Goal: Information Seeking & Learning: Learn about a topic

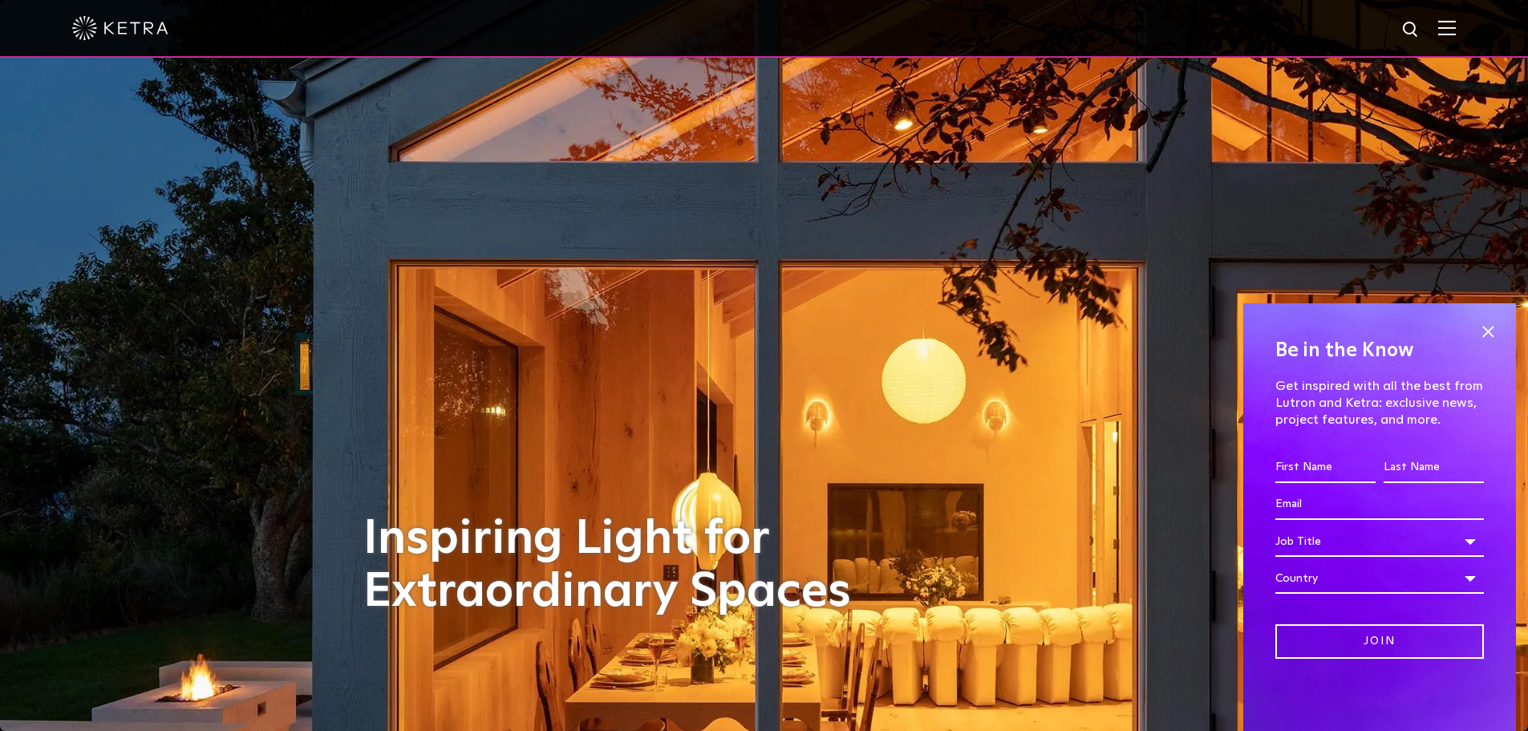
click at [1456, 26] on img at bounding box center [1447, 27] width 18 height 15
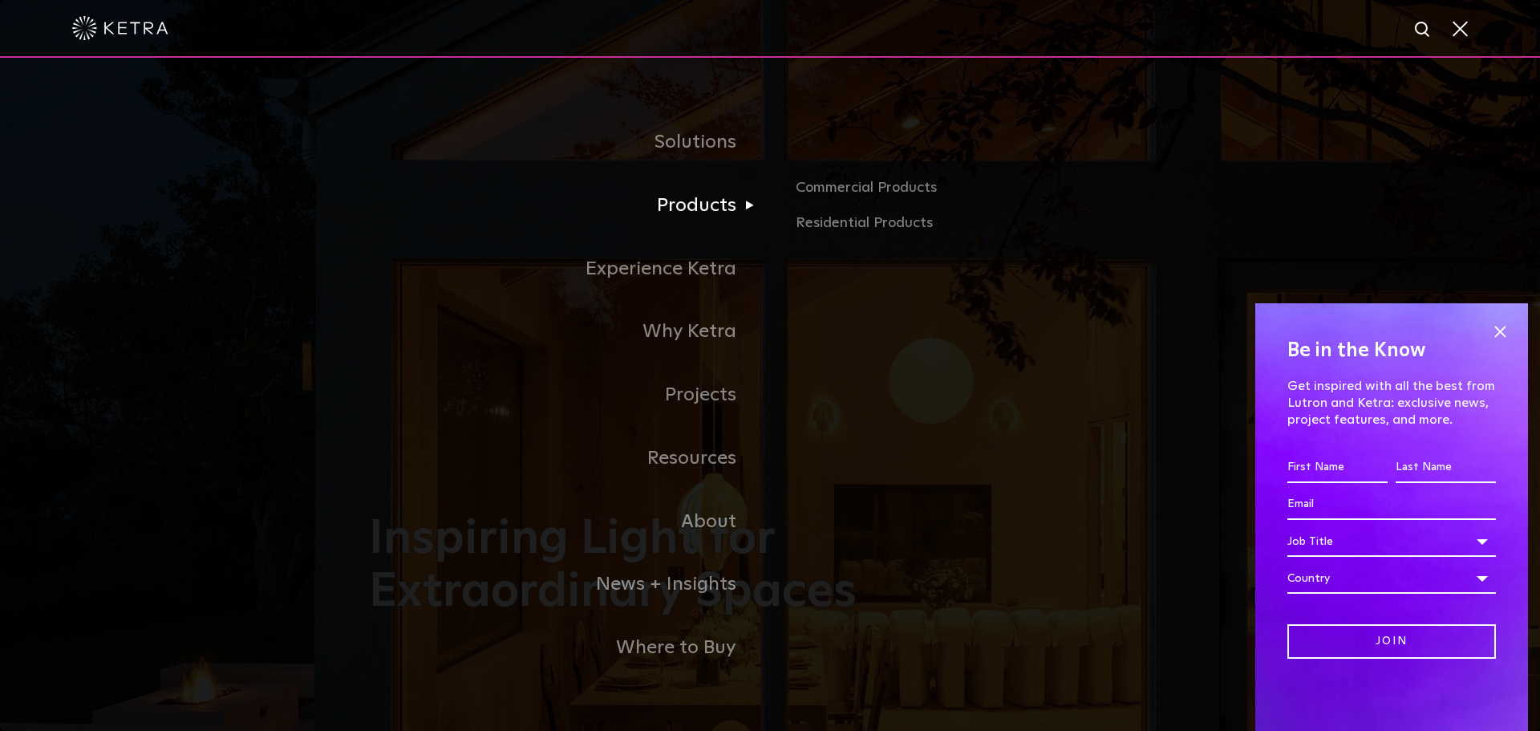
click at [715, 210] on link "Products" at bounding box center [569, 205] width 401 height 63
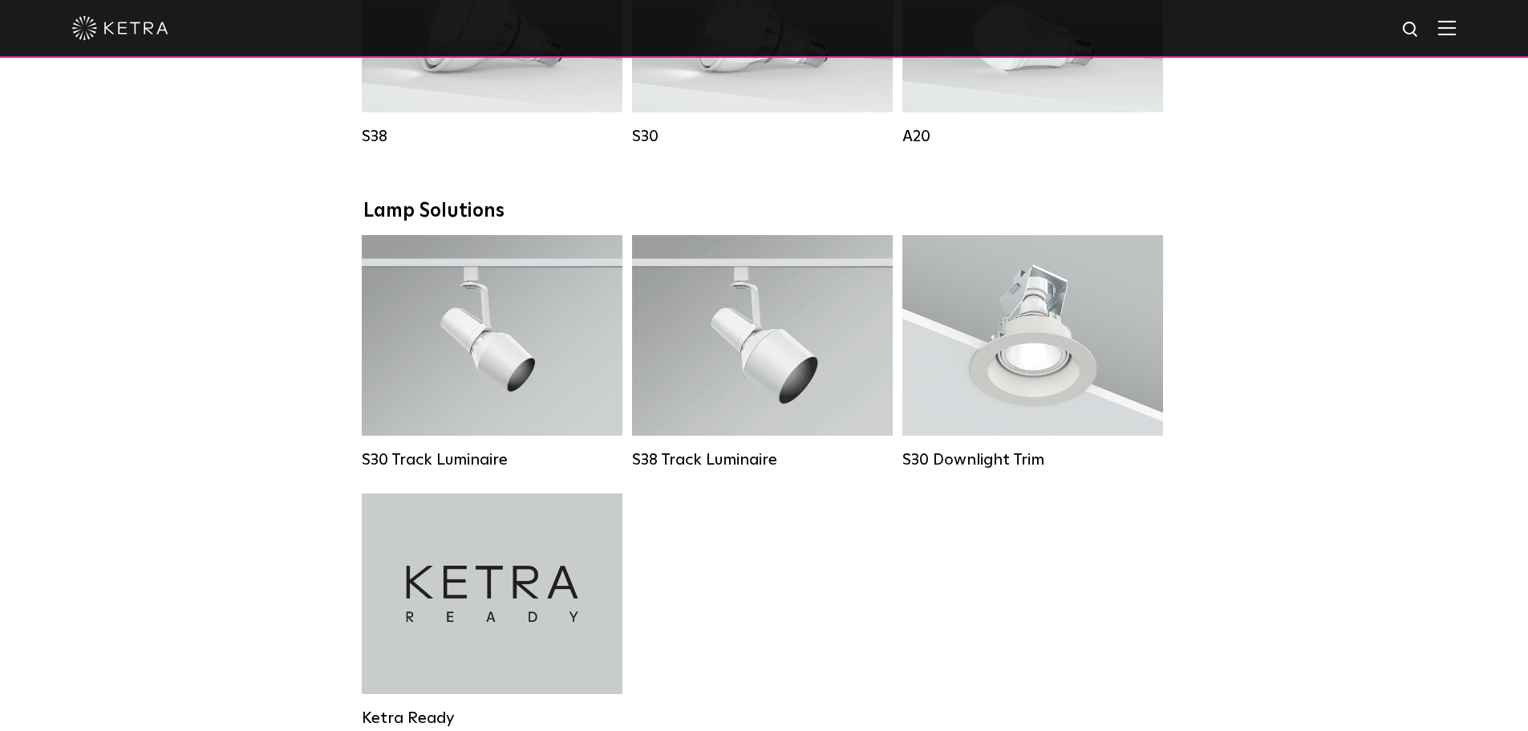
scroll to position [1444, 0]
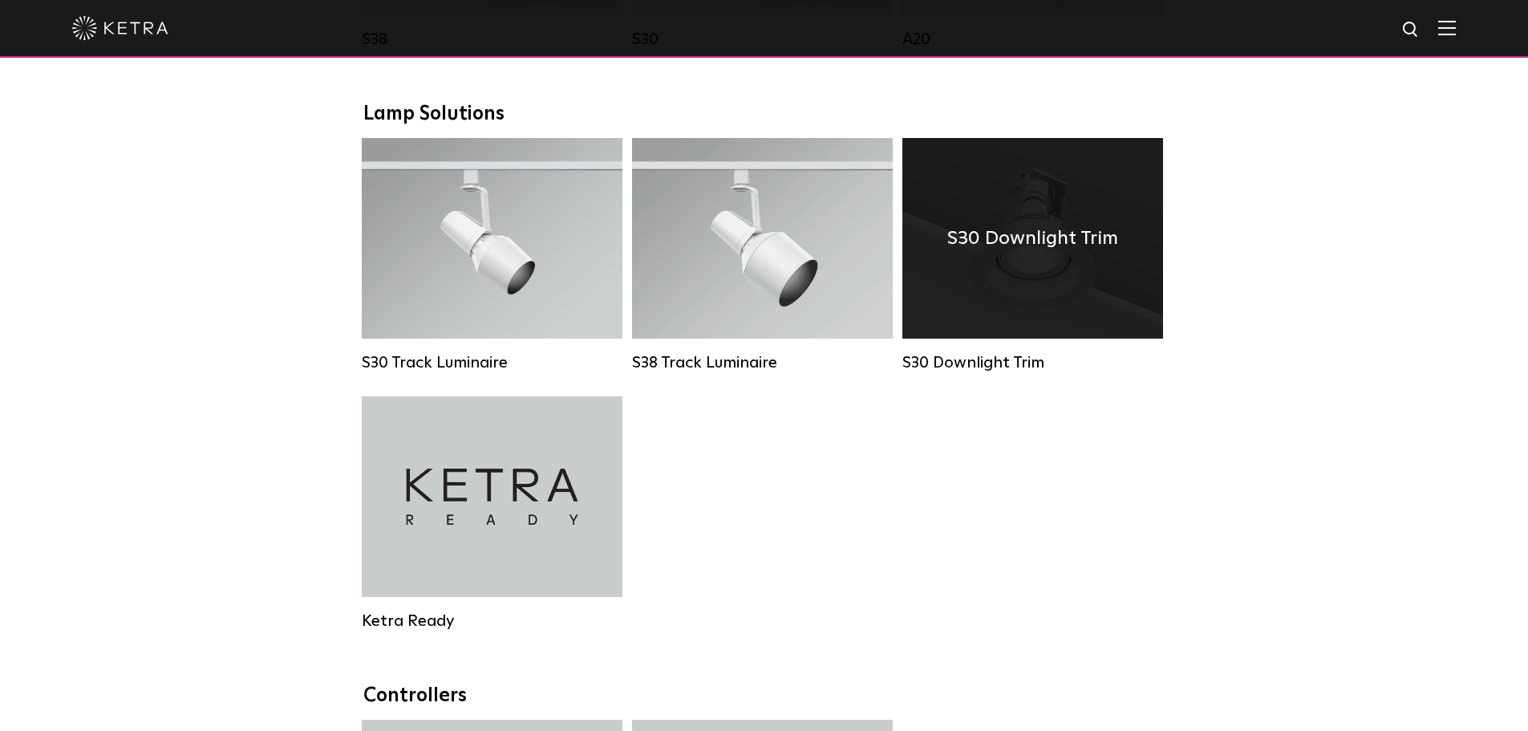
click at [981, 209] on div "S30 Downlight Trim" at bounding box center [1032, 238] width 261 height 200
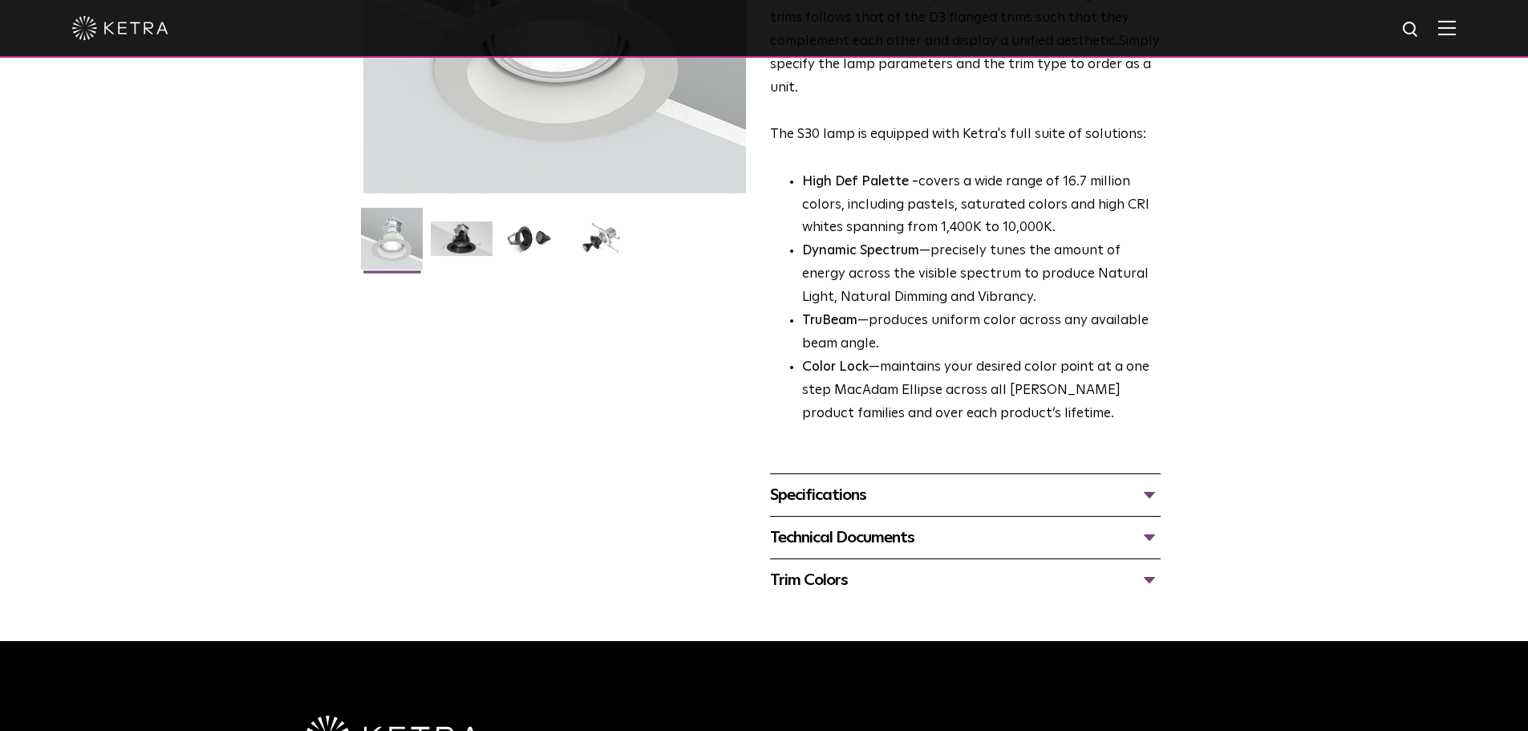
scroll to position [321, 0]
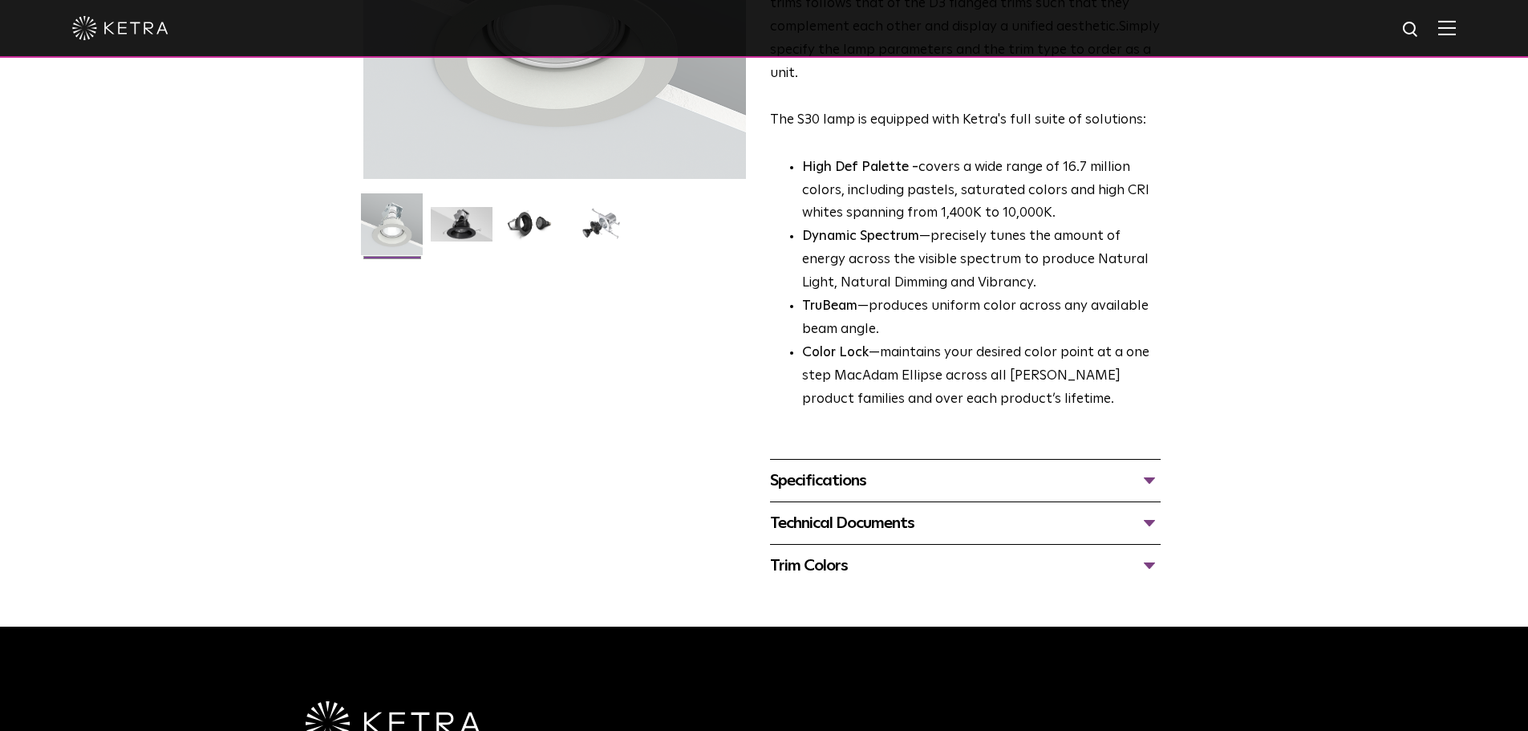
click at [800, 555] on div "Trim Colors" at bounding box center [965, 566] width 391 height 26
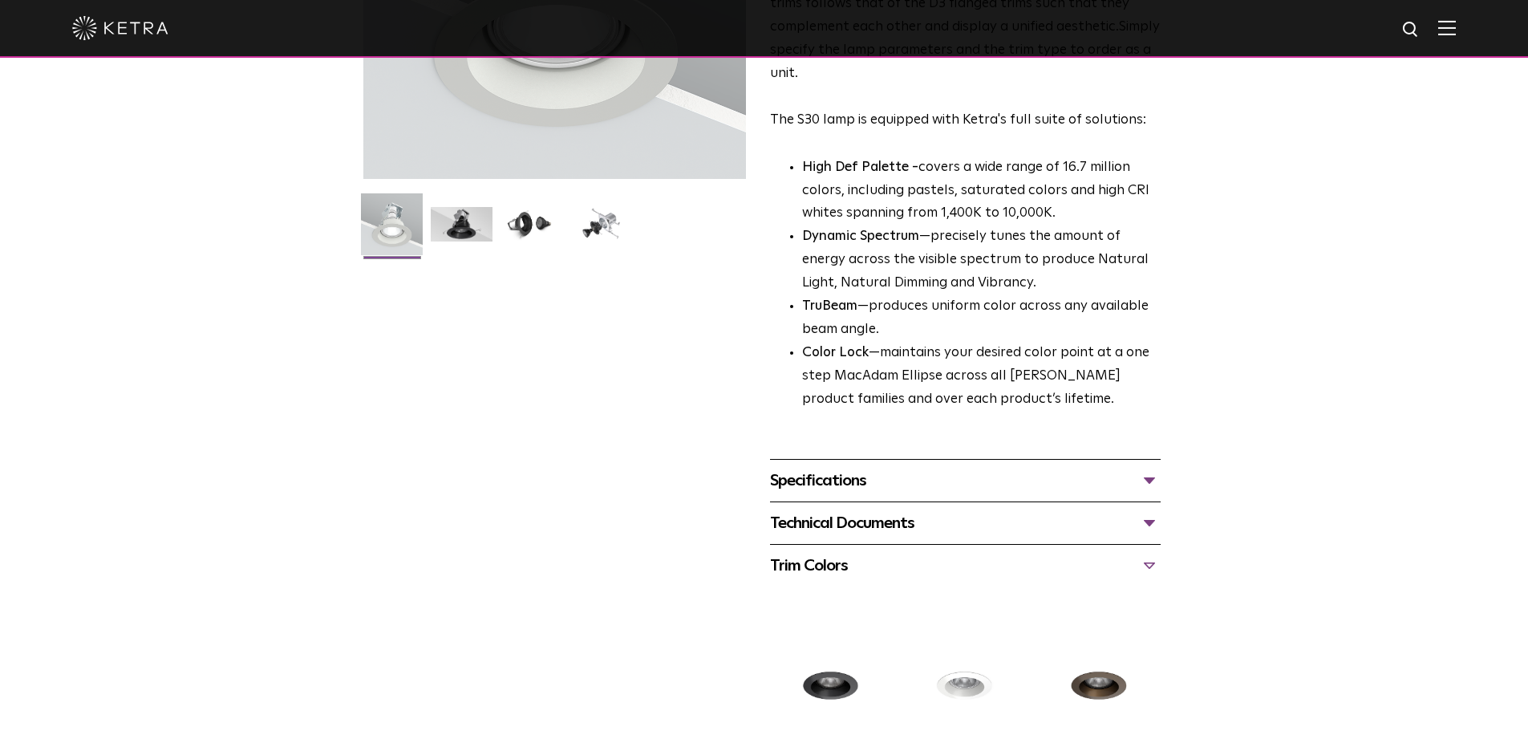
click at [800, 555] on div "Trim Colors" at bounding box center [965, 566] width 391 height 26
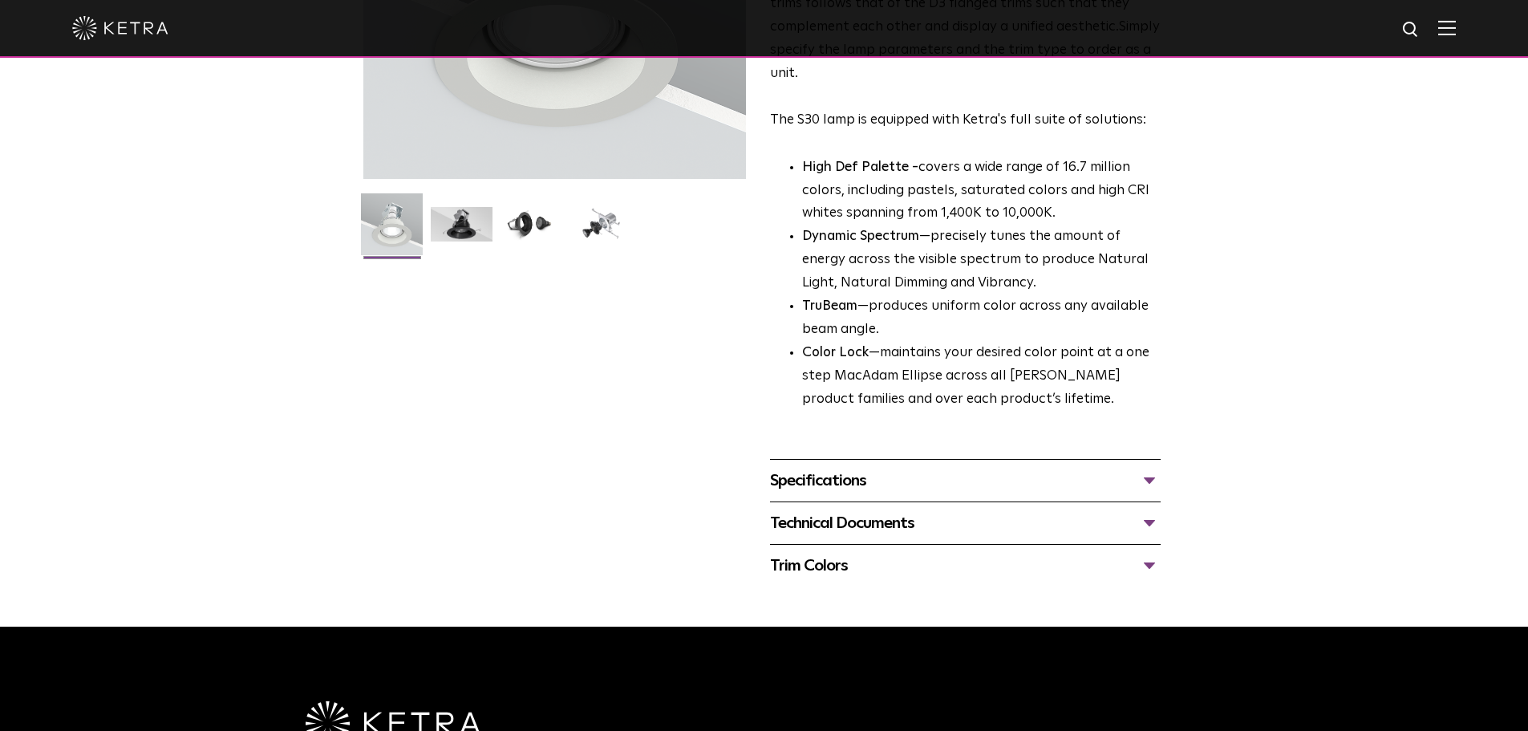
click at [799, 521] on div "Technical Documents" at bounding box center [965, 523] width 391 height 26
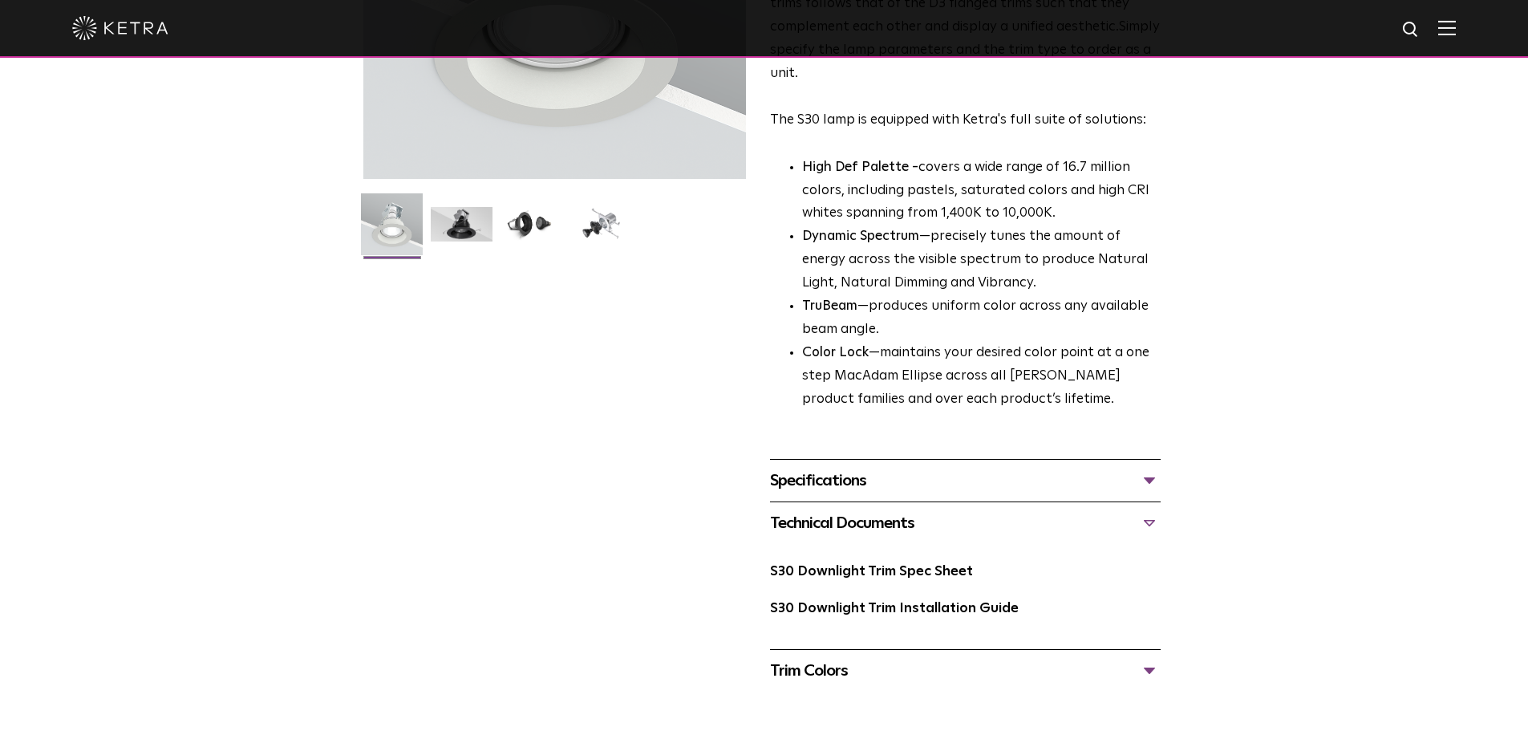
click at [799, 521] on div "Technical Documents" at bounding box center [965, 523] width 391 height 26
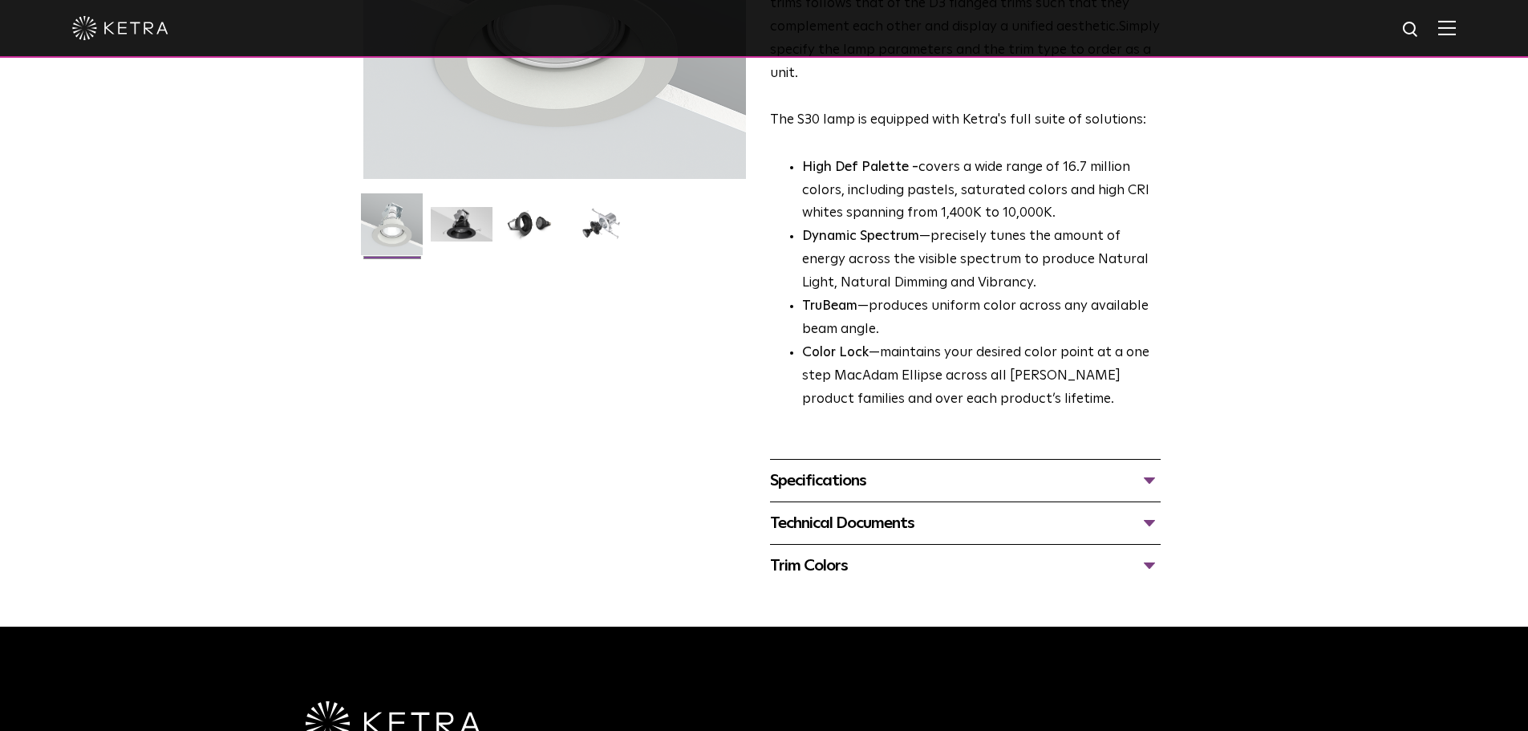
click at [800, 488] on div "Specifications" at bounding box center [965, 481] width 391 height 26
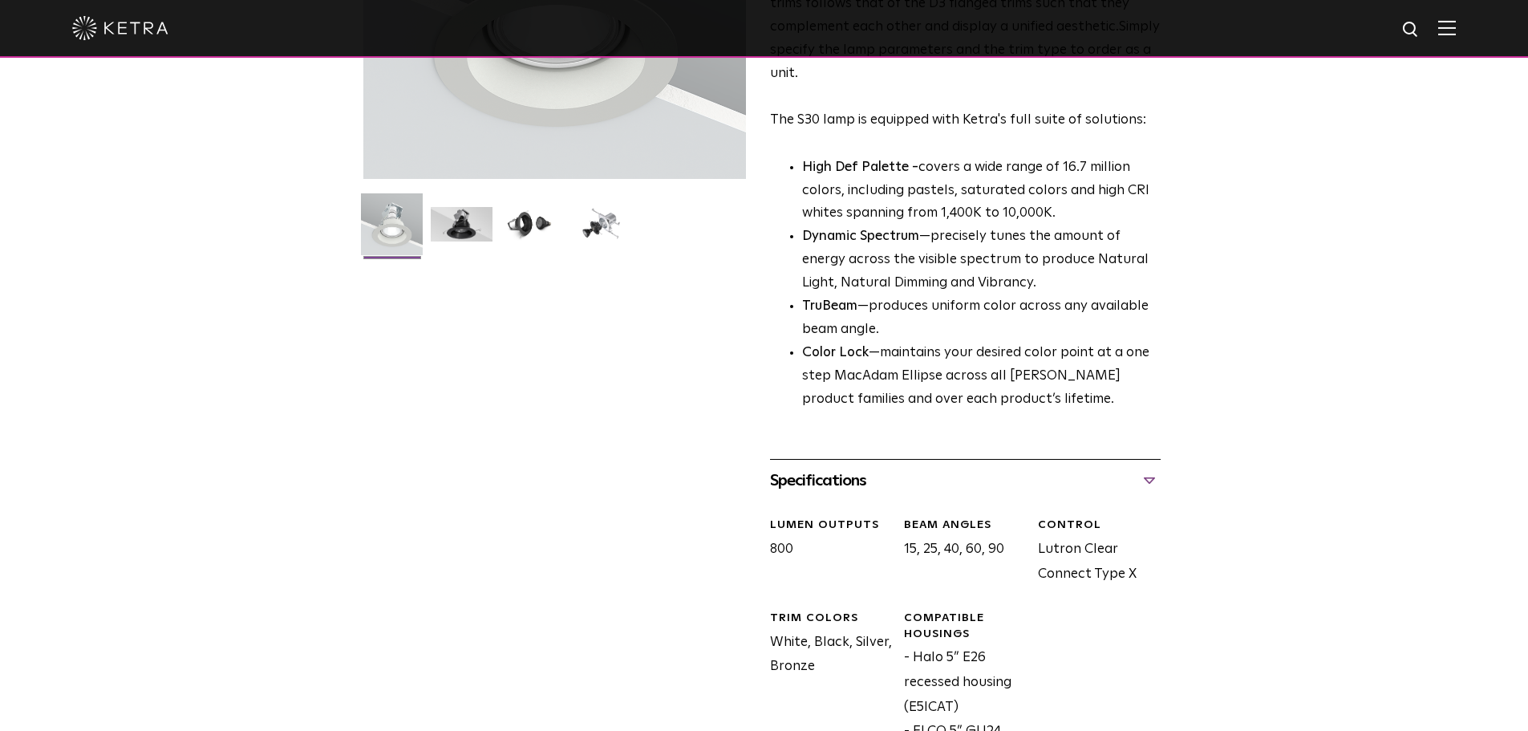
click at [800, 488] on div "Specifications" at bounding box center [965, 481] width 391 height 26
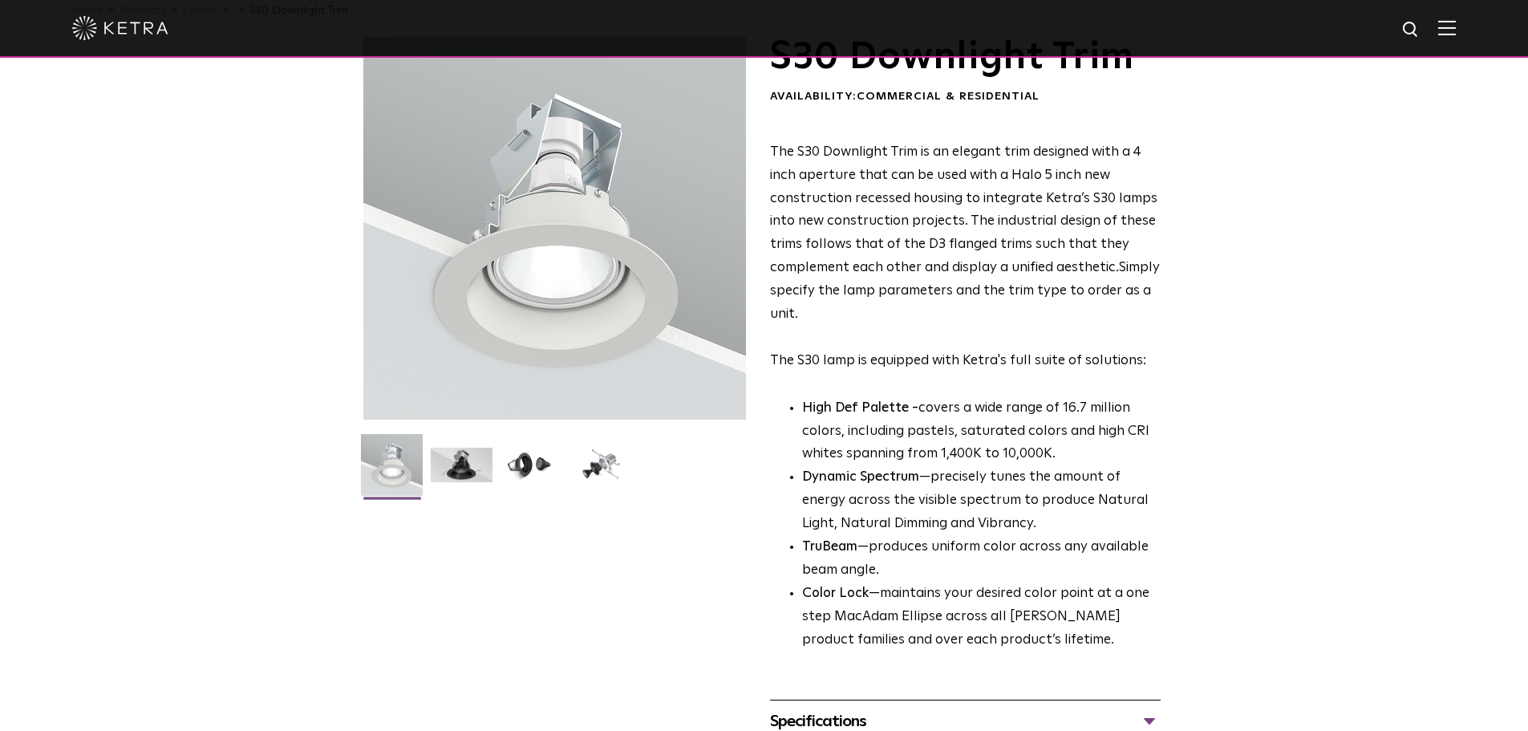
scroll to position [0, 0]
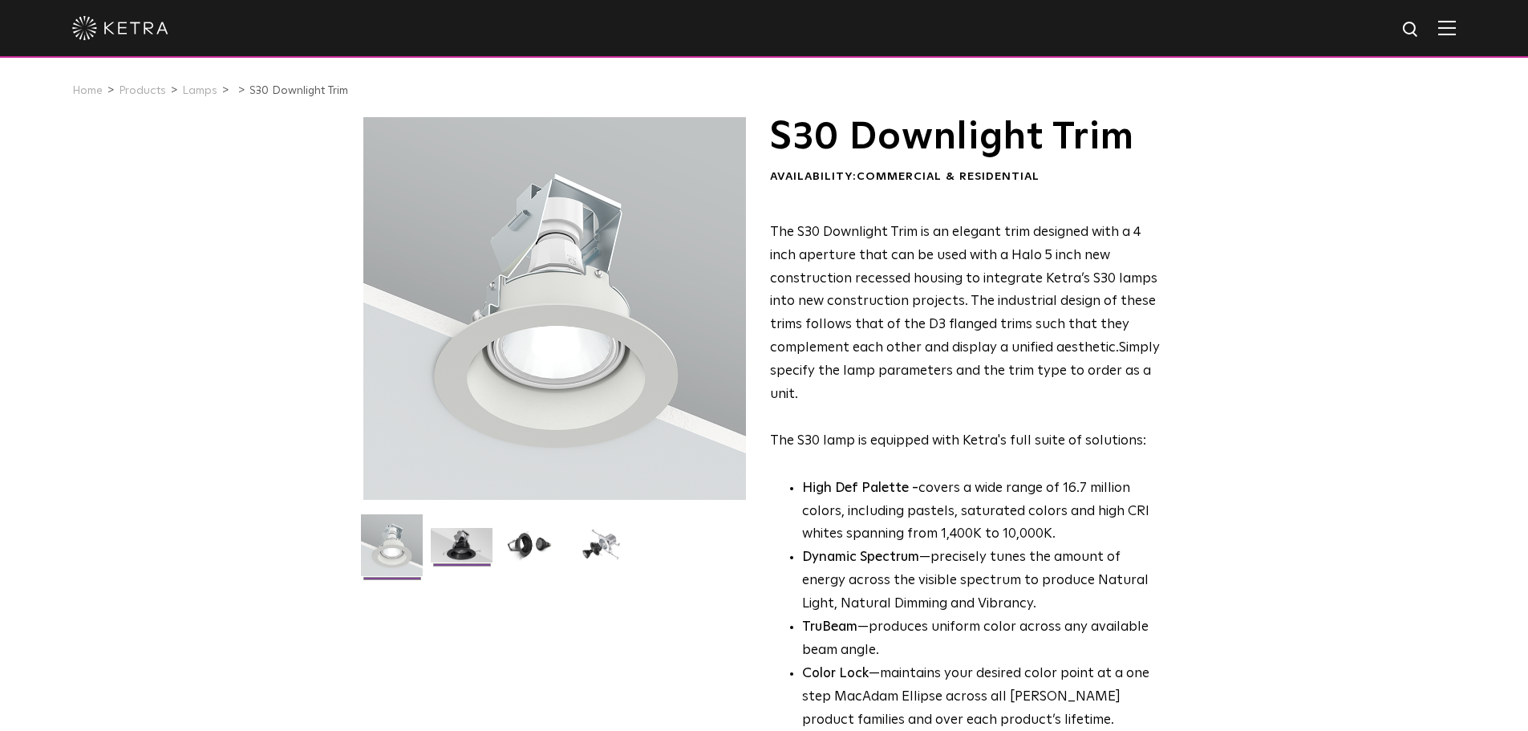
click at [470, 549] on img at bounding box center [462, 551] width 62 height 47
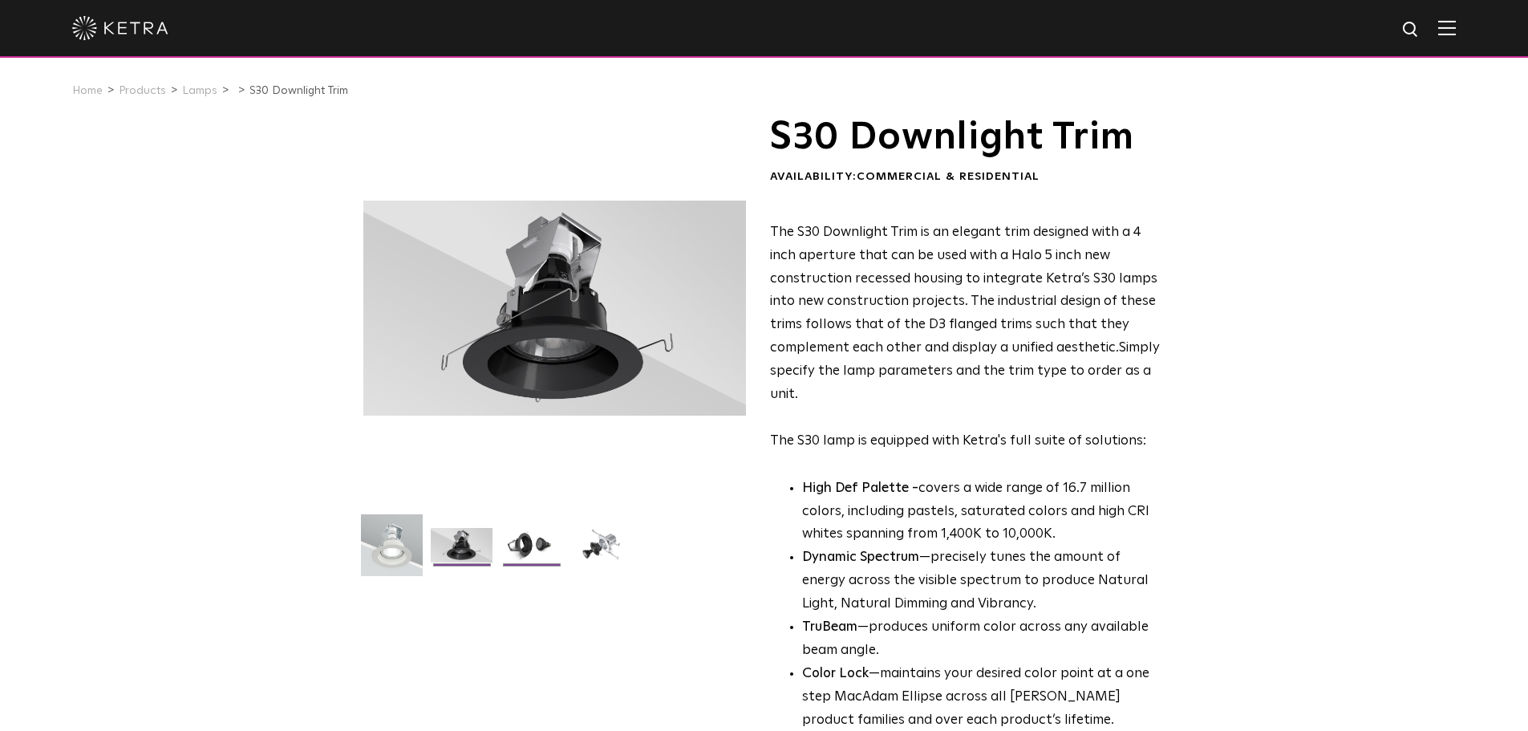
click at [528, 541] on img at bounding box center [531, 551] width 62 height 47
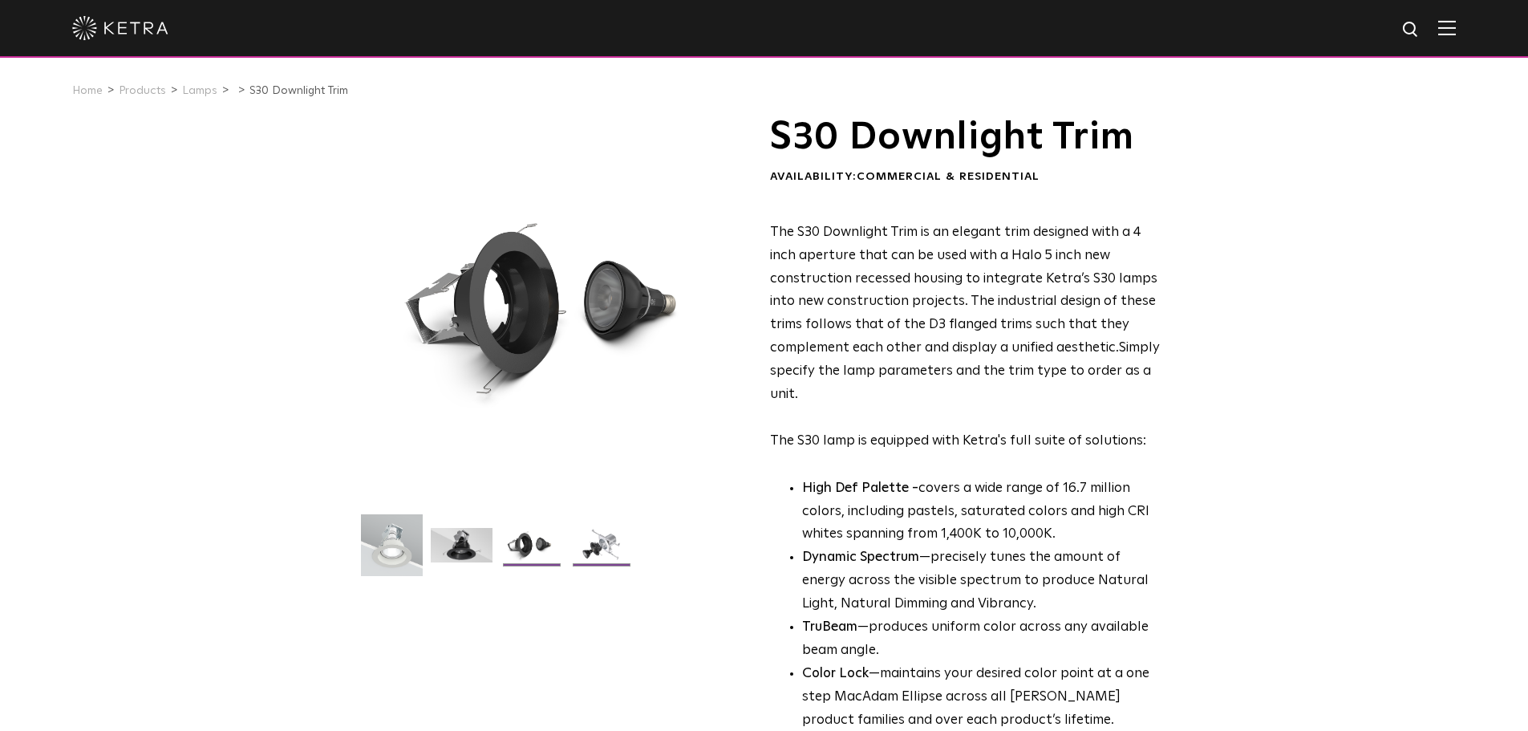
click at [581, 538] on img at bounding box center [601, 551] width 62 height 47
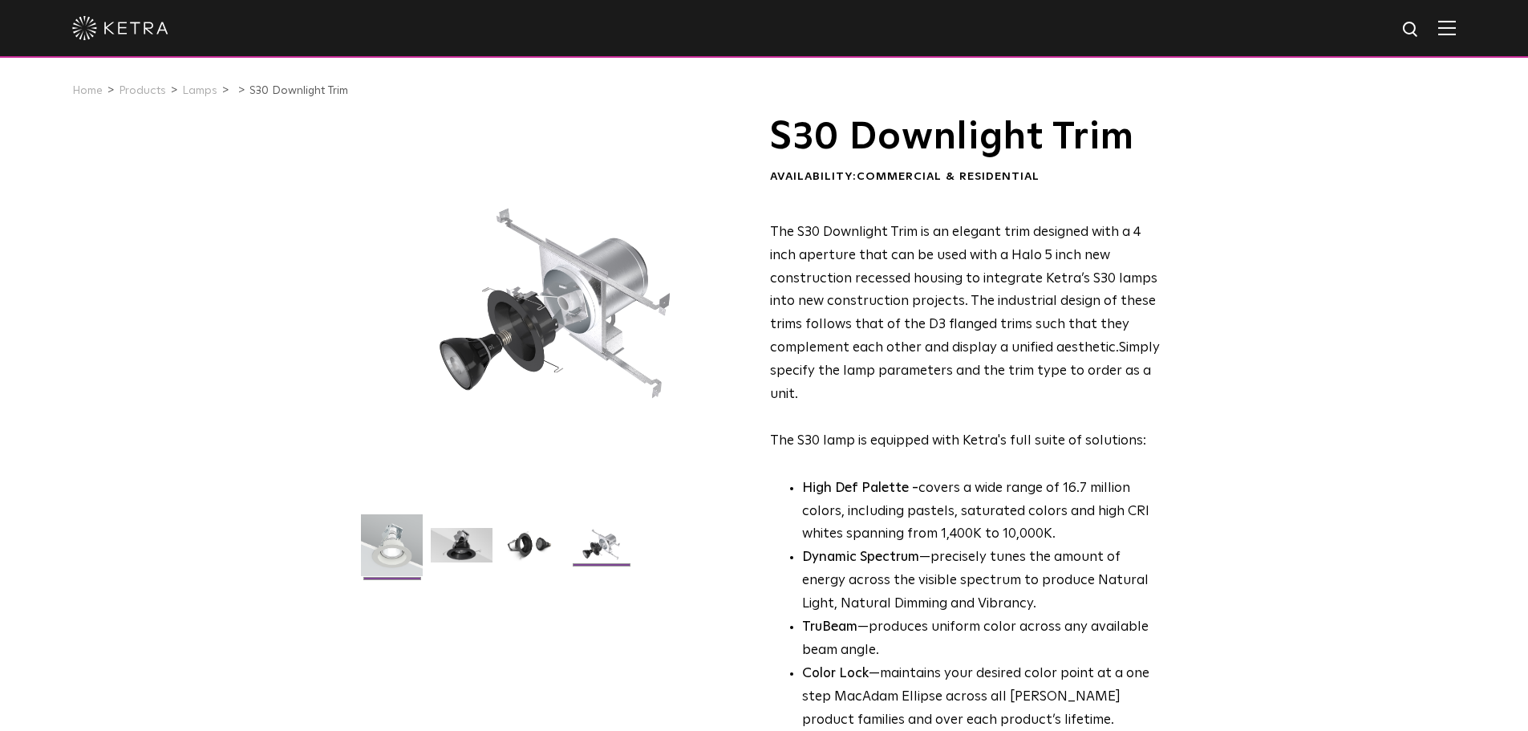
click at [393, 549] on img at bounding box center [392, 551] width 62 height 74
